Goal: Transaction & Acquisition: Purchase product/service

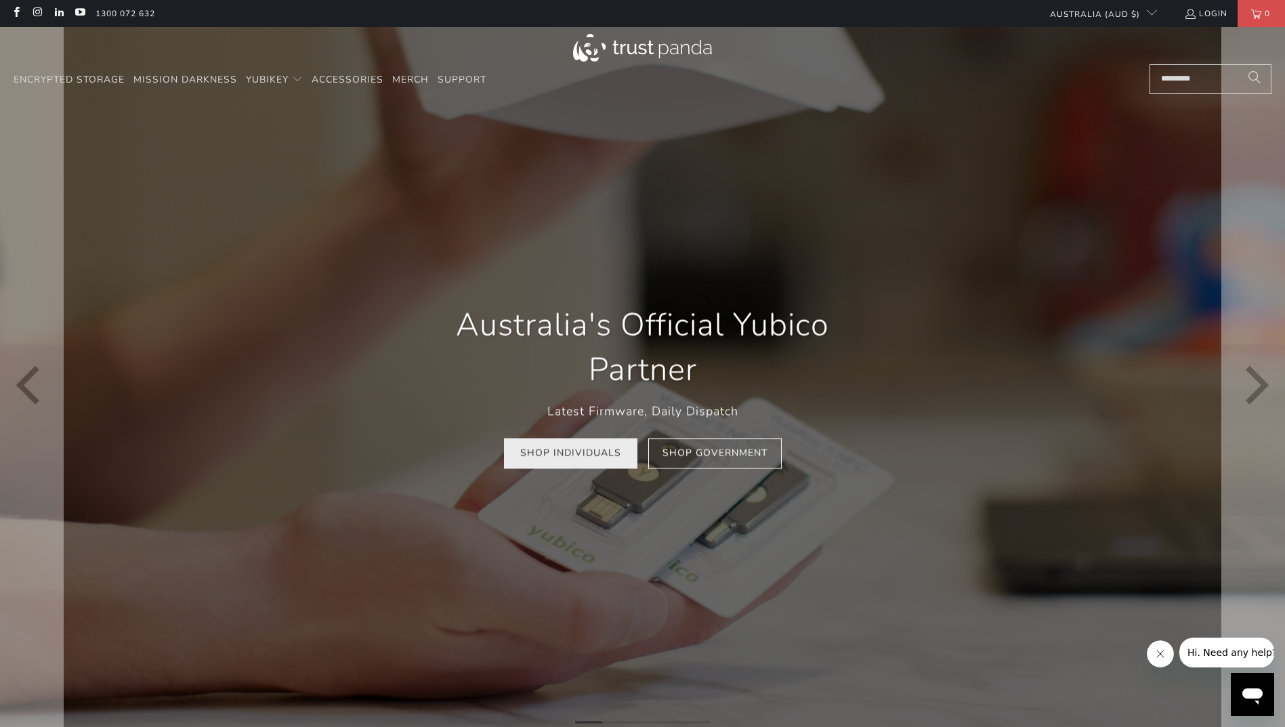
click at [597, 468] on link "Shop Individuals" at bounding box center [570, 454] width 133 height 30
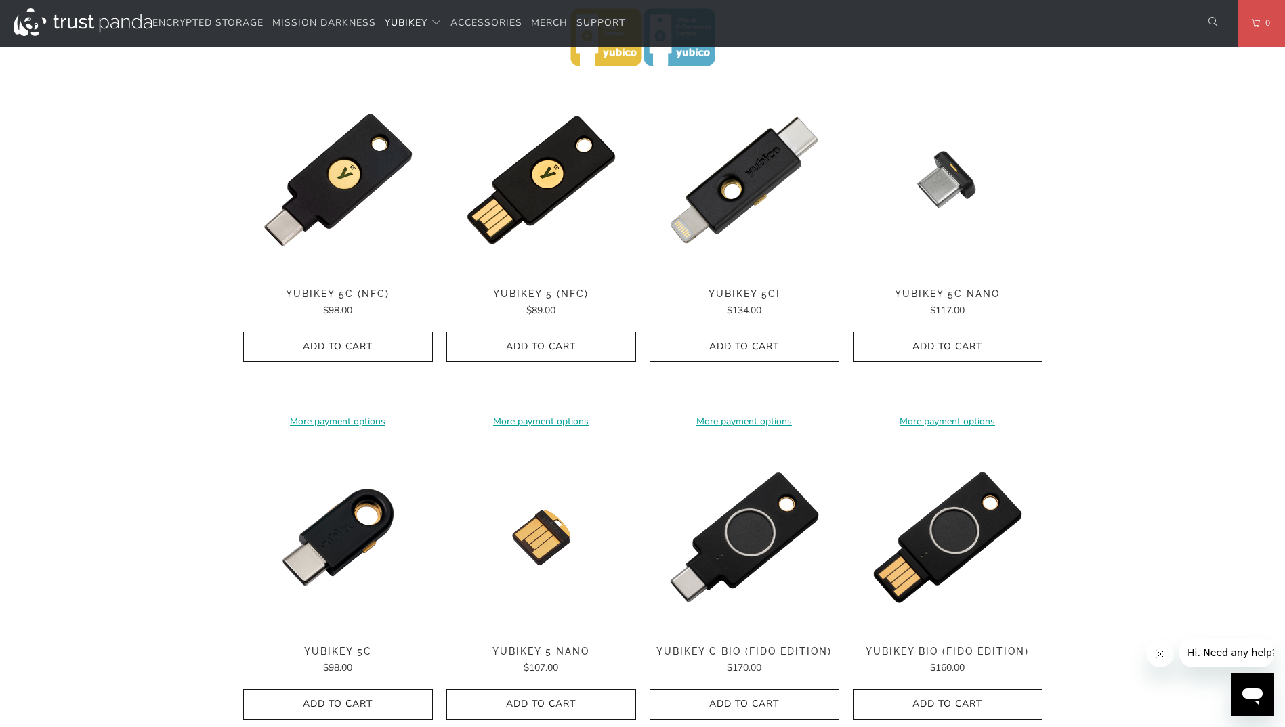
scroll to position [658, 0]
click at [339, 383] on shop-pay-wallet-button at bounding box center [338, 376] width 3 height 13
drag, startPoint x: 112, startPoint y: 650, endPoint x: 161, endPoint y: 528, distance: 131.9
click at [112, 650] on div "Home / [PERSON_NAME] for Businesses and Professionals YubiKey 5 Series Multi-pr…" at bounding box center [642, 312] width 1285 height 1735
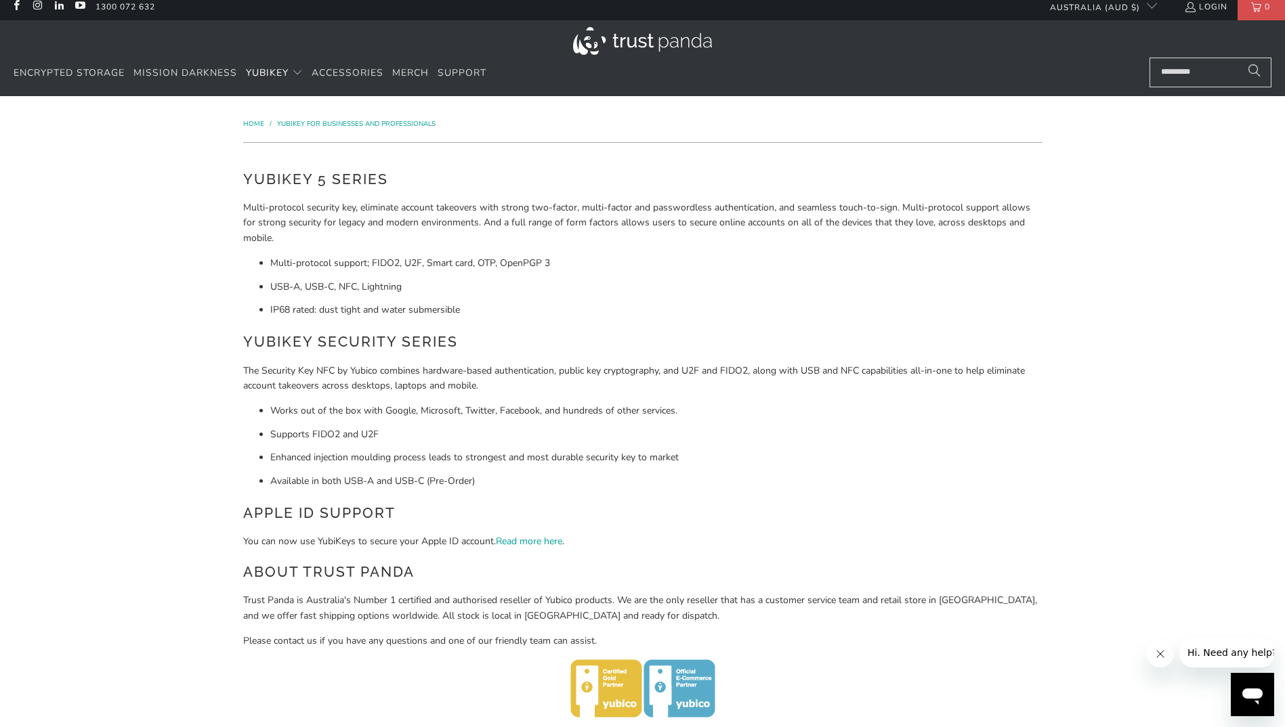
scroll to position [0, 0]
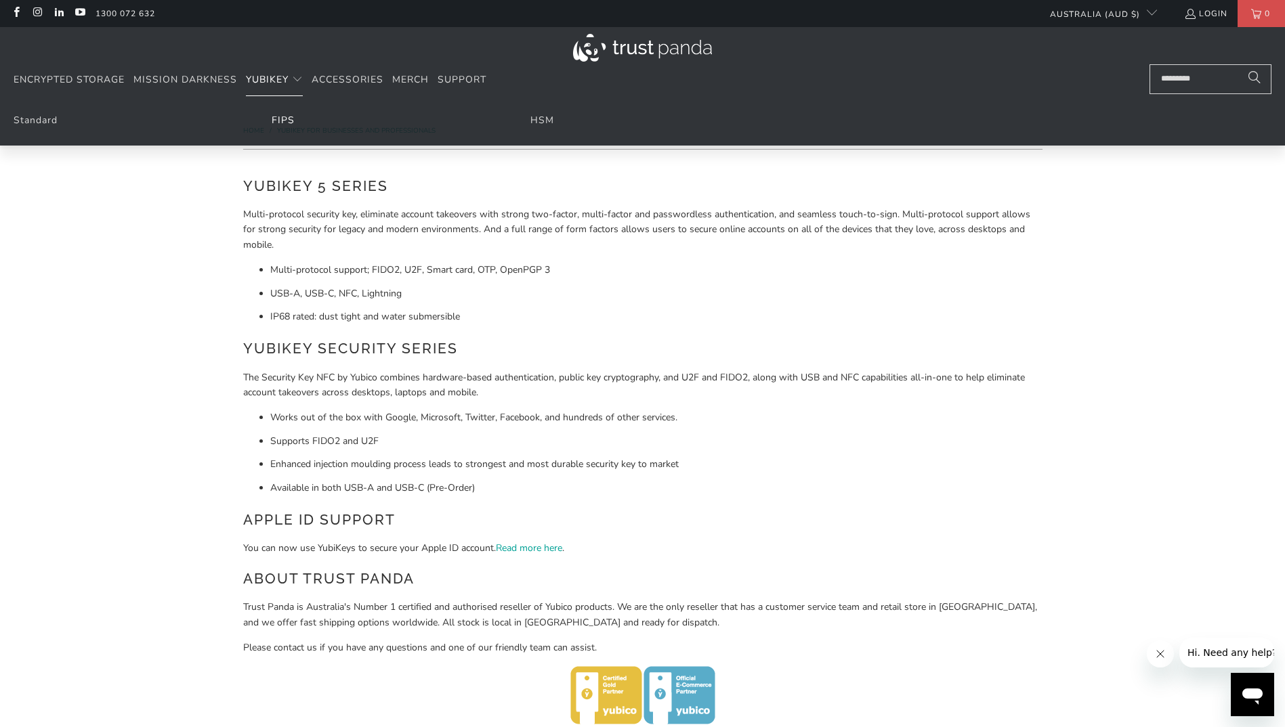
click at [282, 121] on link "FIPS" at bounding box center [283, 120] width 23 height 13
click at [38, 116] on link "Standard" at bounding box center [36, 120] width 44 height 13
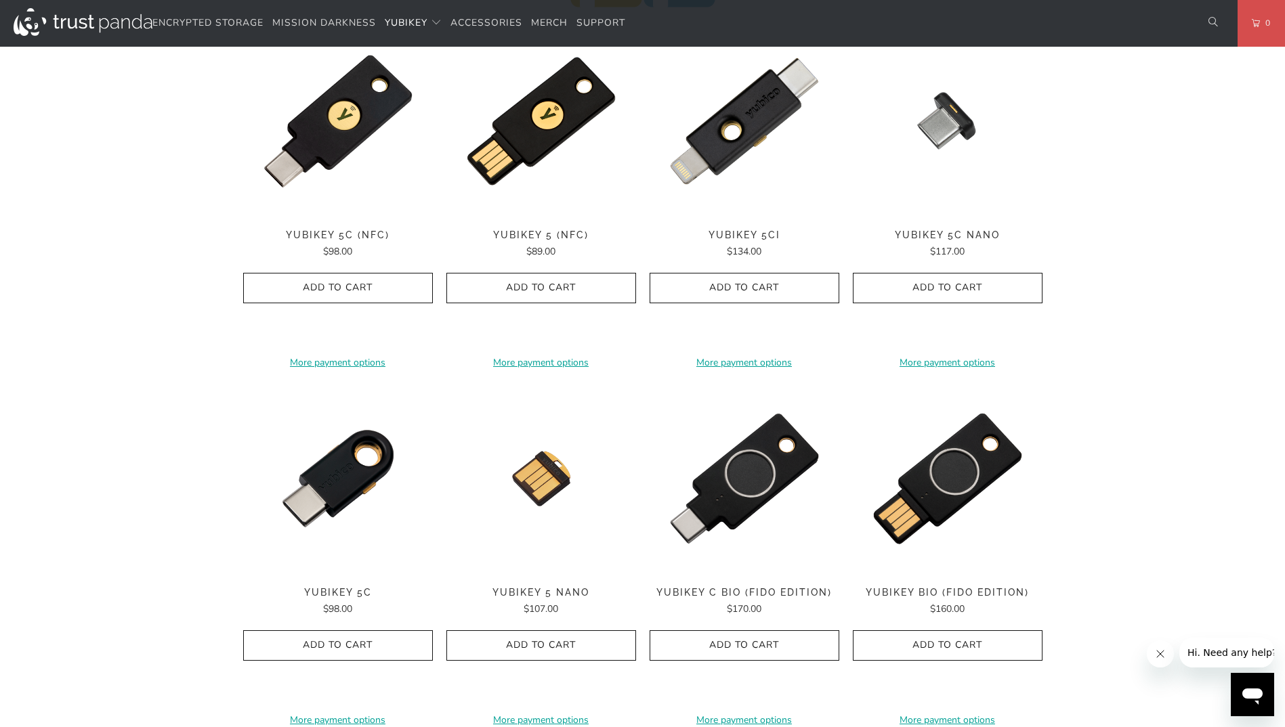
scroll to position [717, 0]
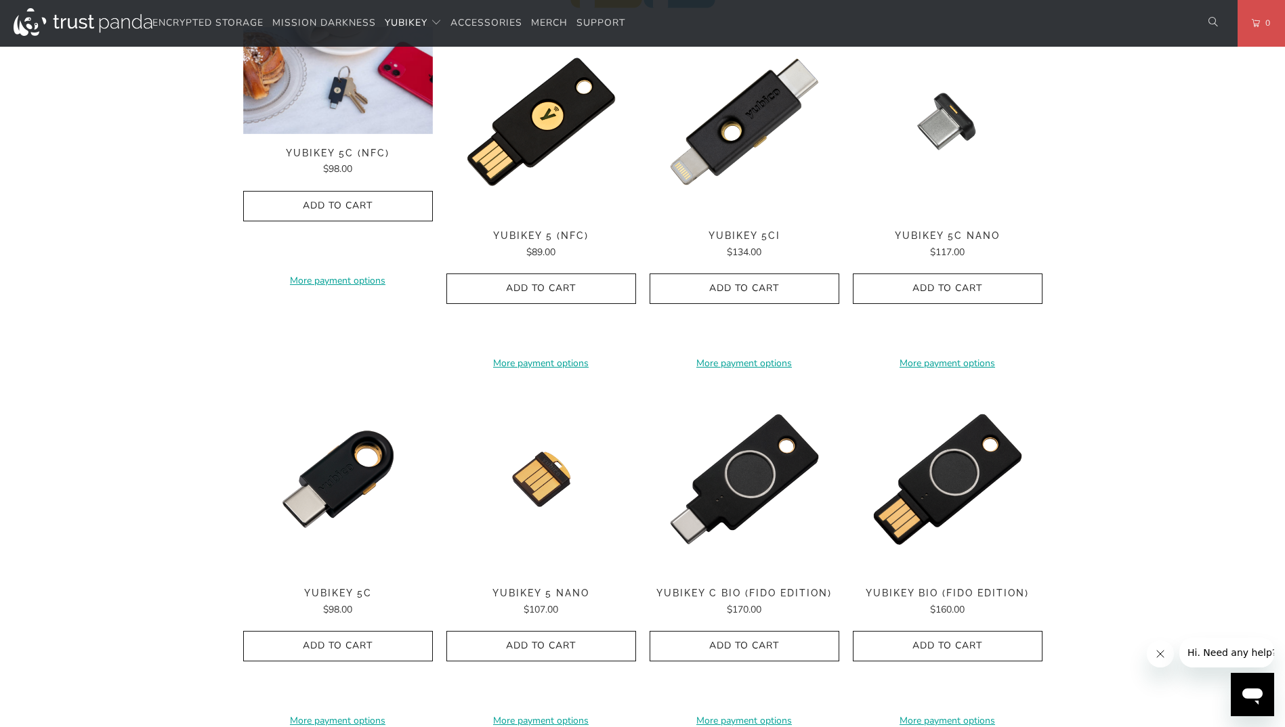
click at [345, 129] on img at bounding box center [338, 80] width 190 height 107
